Goal: Task Accomplishment & Management: Use online tool/utility

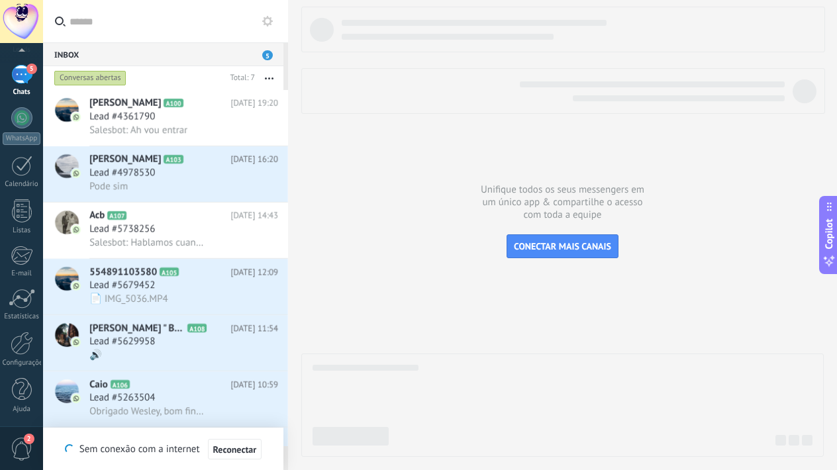
scroll to position [20, 0]
click at [20, 344] on div at bounding box center [22, 343] width 23 height 23
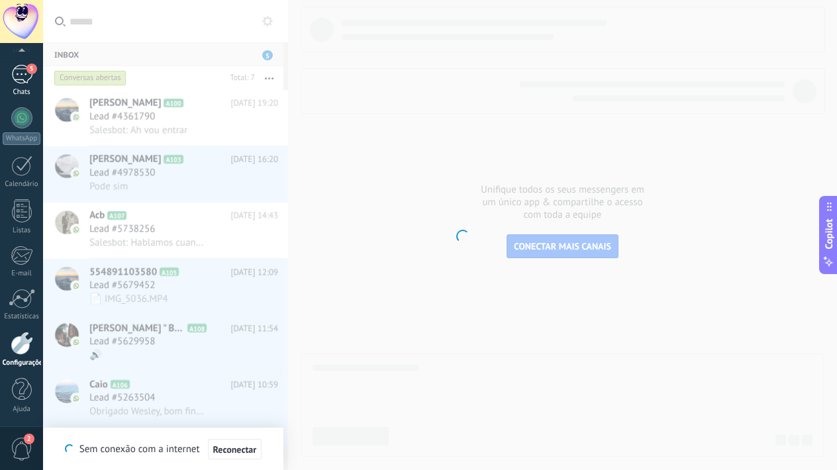
click at [18, 72] on div "5" at bounding box center [21, 74] width 21 height 19
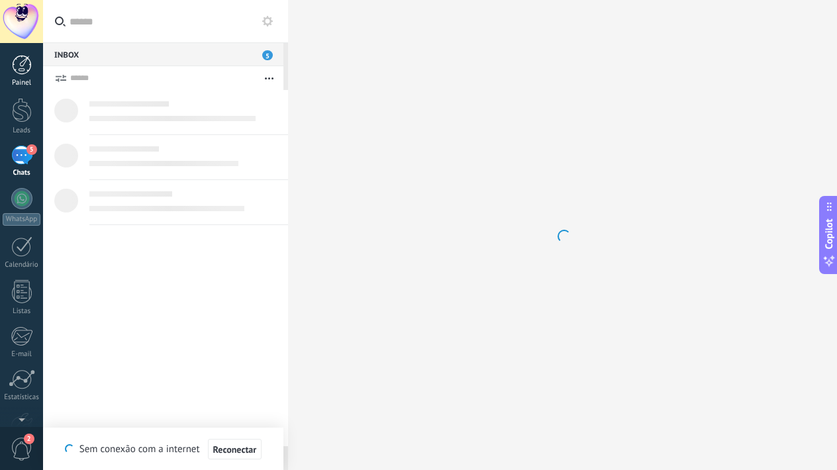
click at [24, 70] on div at bounding box center [22, 65] width 20 height 20
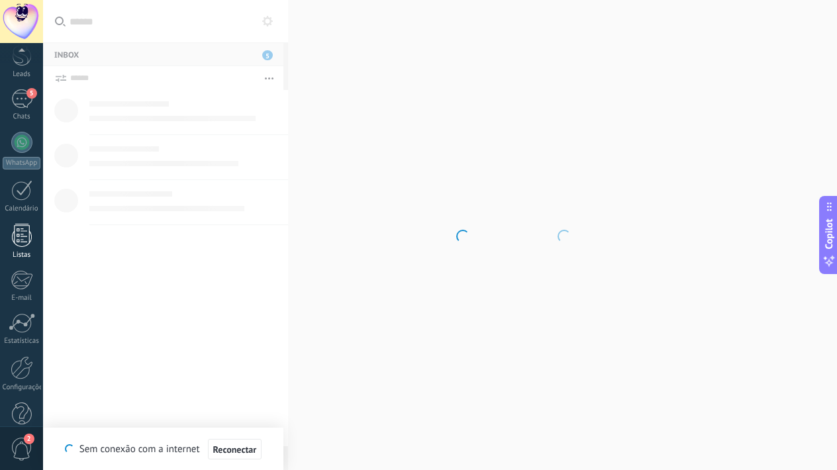
scroll to position [81, 0]
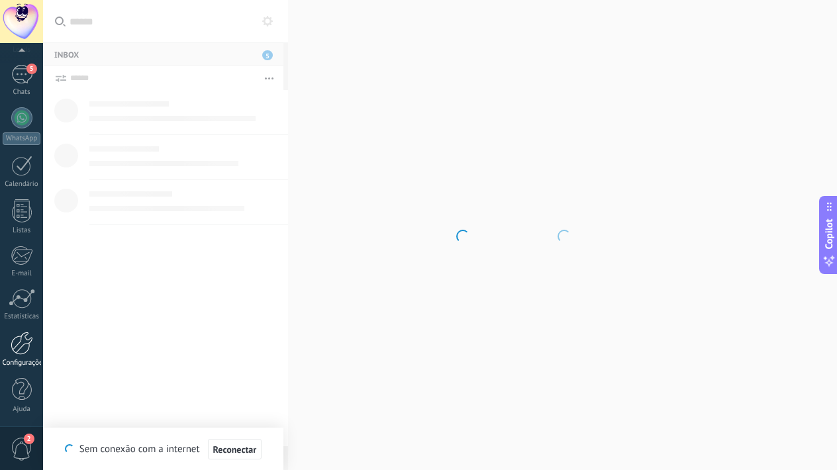
click at [19, 343] on div at bounding box center [22, 343] width 23 height 23
click at [228, 453] on span "Reconectar" at bounding box center [235, 449] width 44 height 9
